Goal: Information Seeking & Learning: Learn about a topic

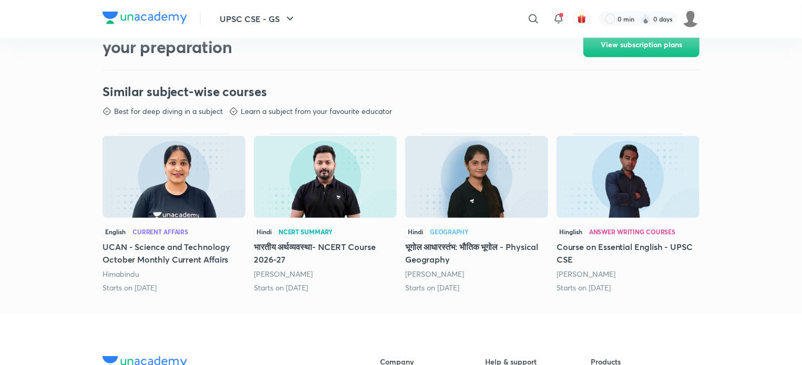
scroll to position [526, 0]
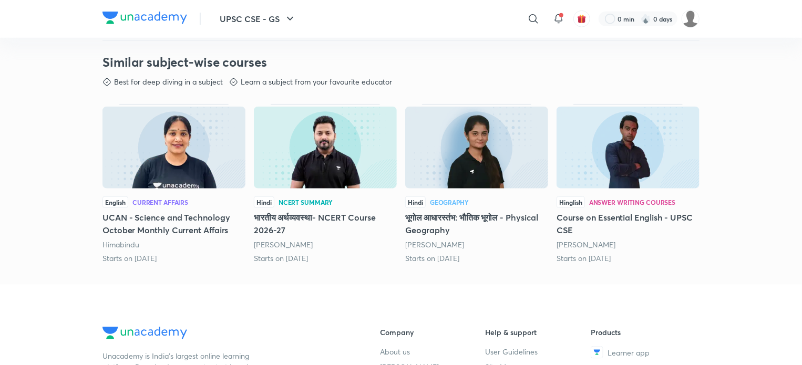
click at [142, 157] on img at bounding box center [173, 148] width 143 height 82
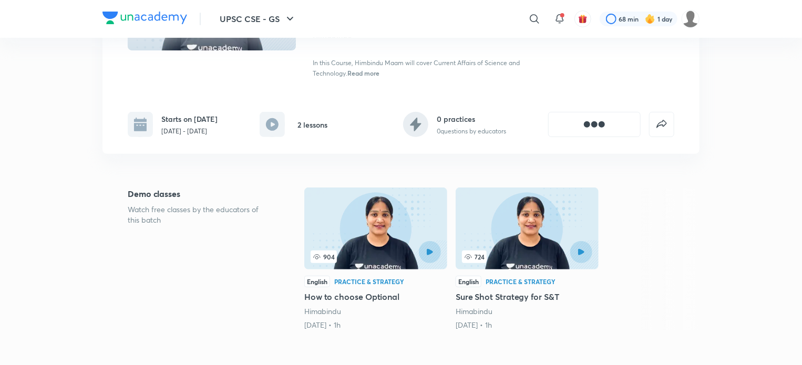
scroll to position [210, 0]
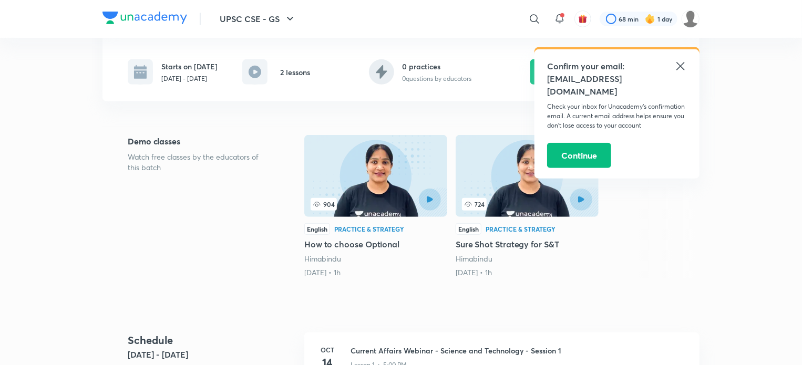
click at [680, 66] on icon at bounding box center [680, 66] width 8 height 8
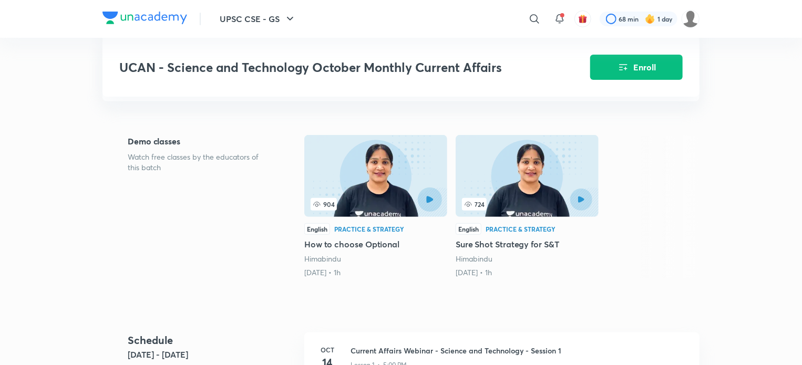
click at [431, 198] on icon "button" at bounding box center [429, 200] width 7 height 7
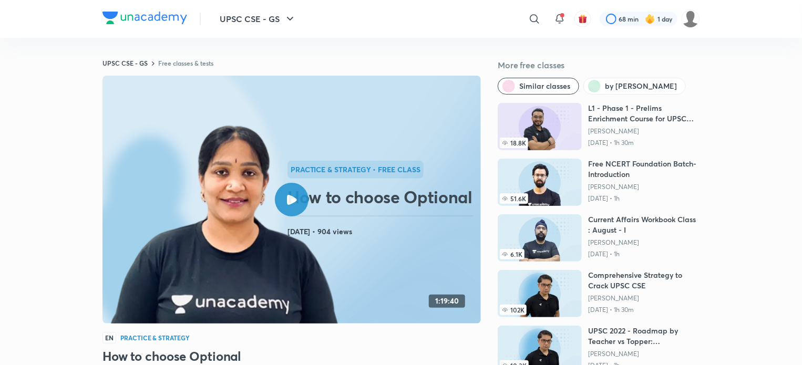
click at [299, 208] on div at bounding box center [292, 200] width 34 height 34
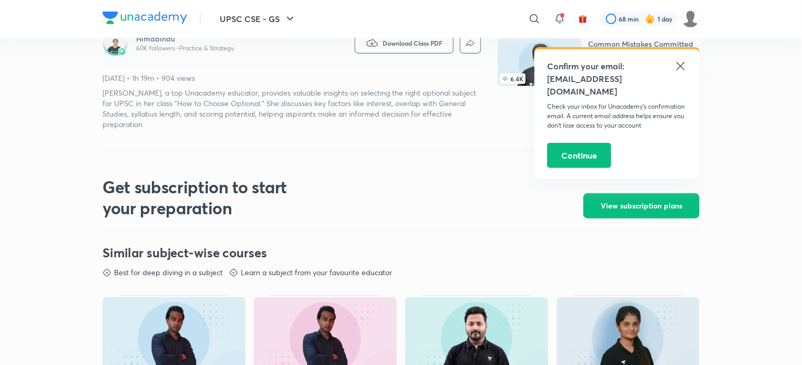
scroll to position [263, 0]
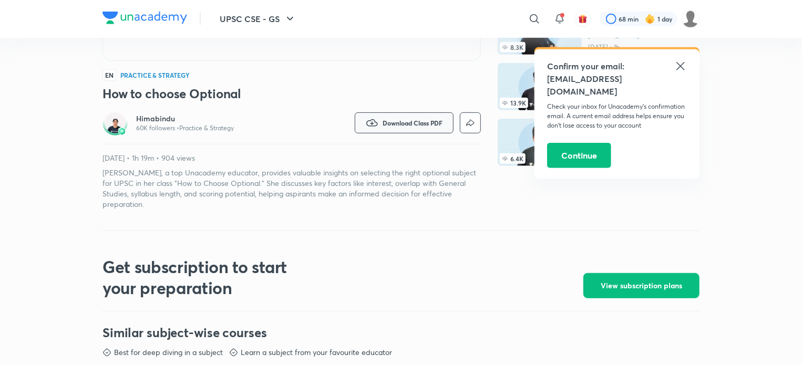
click at [393, 126] on span "Download Class PDF" at bounding box center [413, 123] width 60 height 8
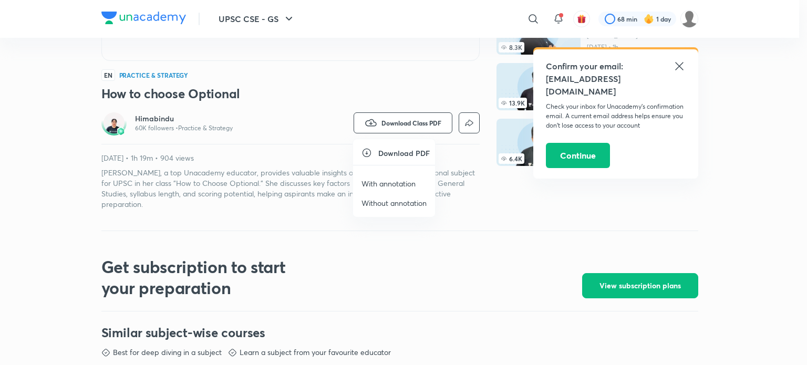
click at [365, 152] on icon at bounding box center [367, 153] width 11 height 11
click at [376, 183] on p "With annotation" at bounding box center [389, 183] width 54 height 11
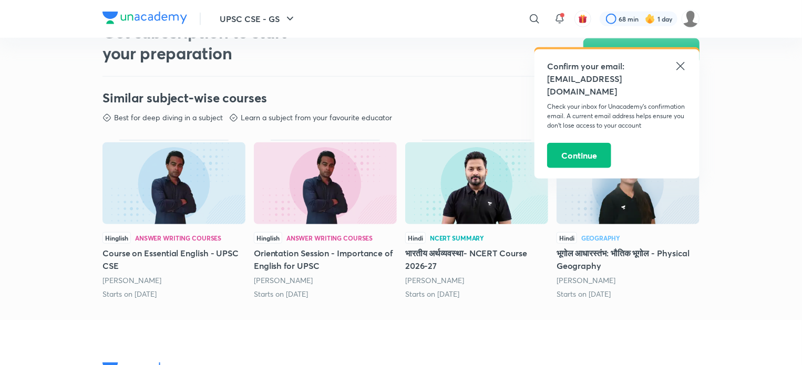
scroll to position [473, 0]
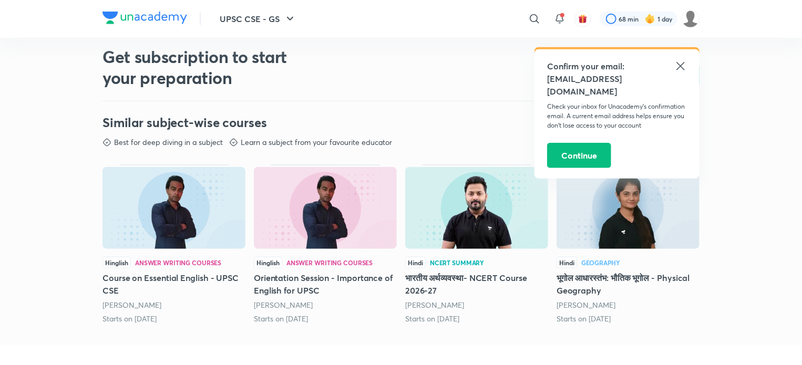
click at [599, 282] on h5 "भूगोल आधारस्‍तंभ: भौतिक भूगोल - Physical Geography" at bounding box center [628, 284] width 143 height 25
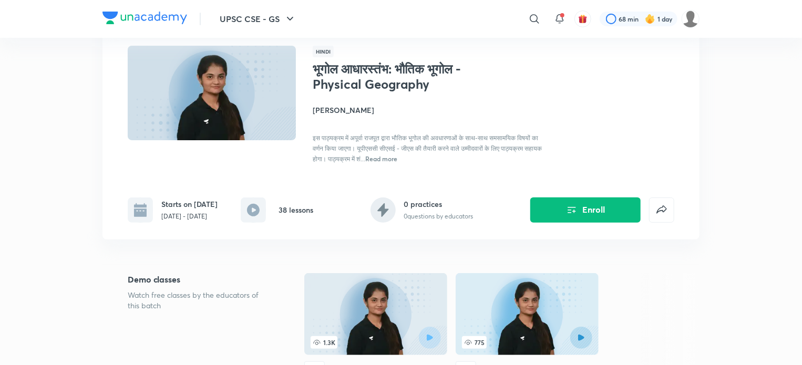
scroll to position [158, 0]
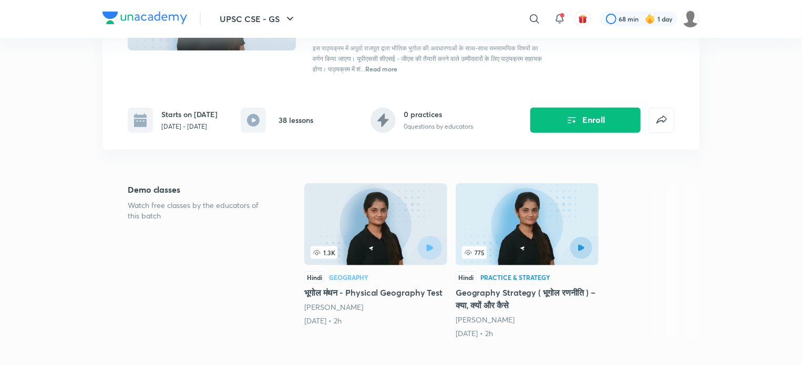
click at [436, 256] on button "button" at bounding box center [430, 247] width 24 height 24
